Goal: Consume media (video, audio)

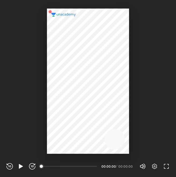
scroll to position [177, 176]
click at [74, 164] on div "00:00" at bounding box center [69, 166] width 55 height 5
click at [76, 165] on div "00:00" at bounding box center [69, 166] width 55 height 5
click at [154, 166] on icon "button" at bounding box center [154, 167] width 6 height 6
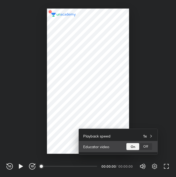
click at [149, 148] on div "Off" at bounding box center [145, 146] width 13 height 7
click at [130, 147] on div "On" at bounding box center [132, 146] width 13 height 7
click at [149, 146] on div "Off" at bounding box center [145, 146] width 13 height 7
click at [133, 146] on div "On" at bounding box center [132, 146] width 13 height 7
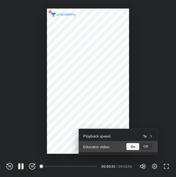
click at [147, 147] on div "Off" at bounding box center [145, 146] width 13 height 7
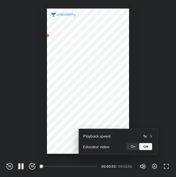
click at [149, 101] on div at bounding box center [88, 88] width 176 height 177
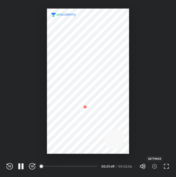
click at [155, 166] on icon "button" at bounding box center [154, 167] width 6 height 6
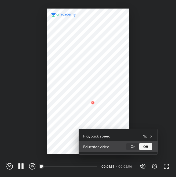
click at [134, 145] on div "On" at bounding box center [132, 146] width 13 height 7
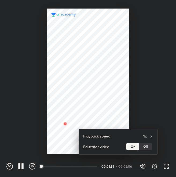
click at [121, 100] on div at bounding box center [88, 88] width 176 height 177
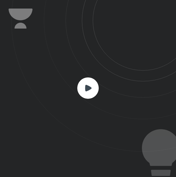
click at [85, 88] on icon at bounding box center [88, 88] width 6 height 6
